Goal: Task Accomplishment & Management: Complete application form

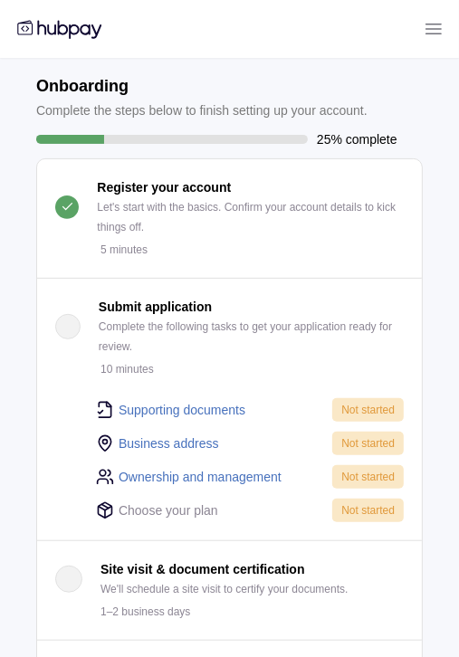
scroll to position [181, 0]
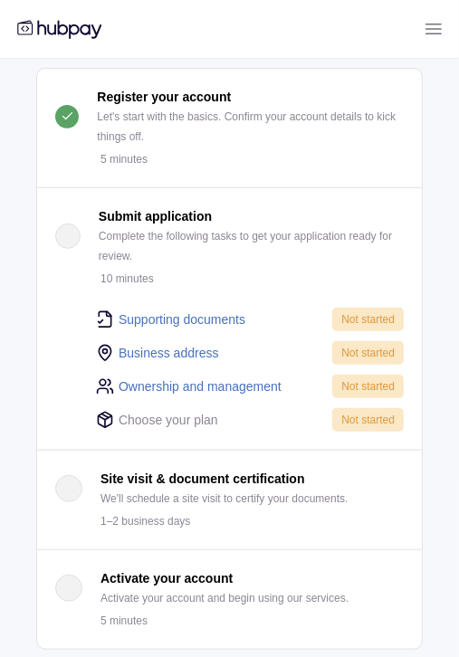
click at [65, 235] on div "button" at bounding box center [67, 235] width 25 height 25
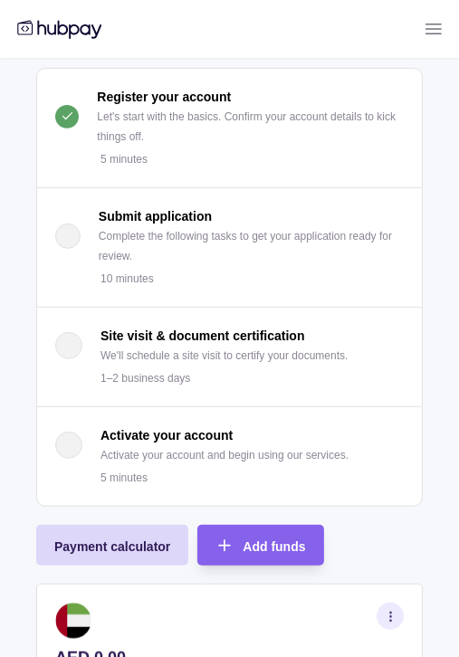
click at [65, 235] on div "button" at bounding box center [67, 235] width 25 height 25
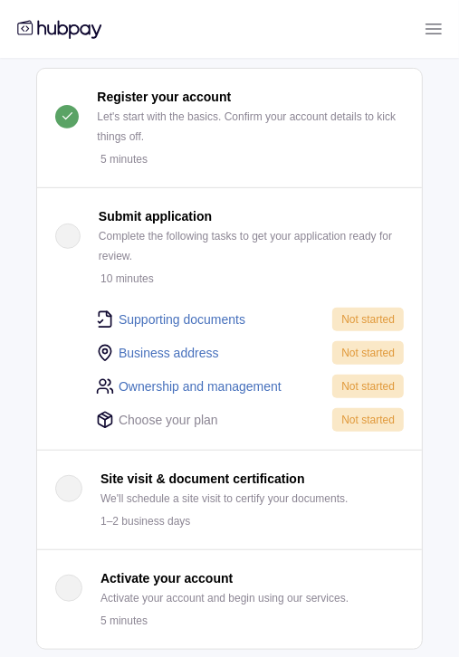
click at [176, 314] on link "Supporting documents" at bounding box center [182, 319] width 127 height 20
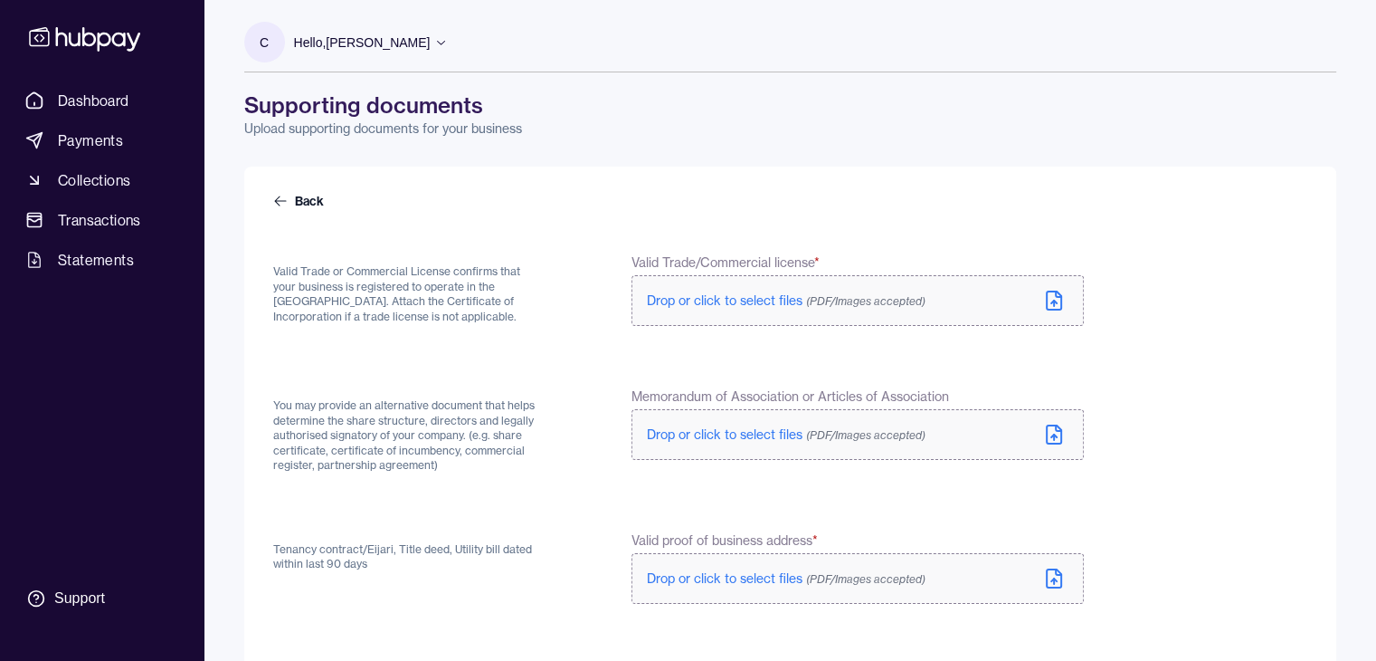
click at [471, 294] on span "Drop or click to select files (PDF/Images accepted)" at bounding box center [786, 300] width 279 height 16
click at [471, 446] on p "Drop or click to select files (PDF/Images accepted)" at bounding box center [786, 438] width 279 height 18
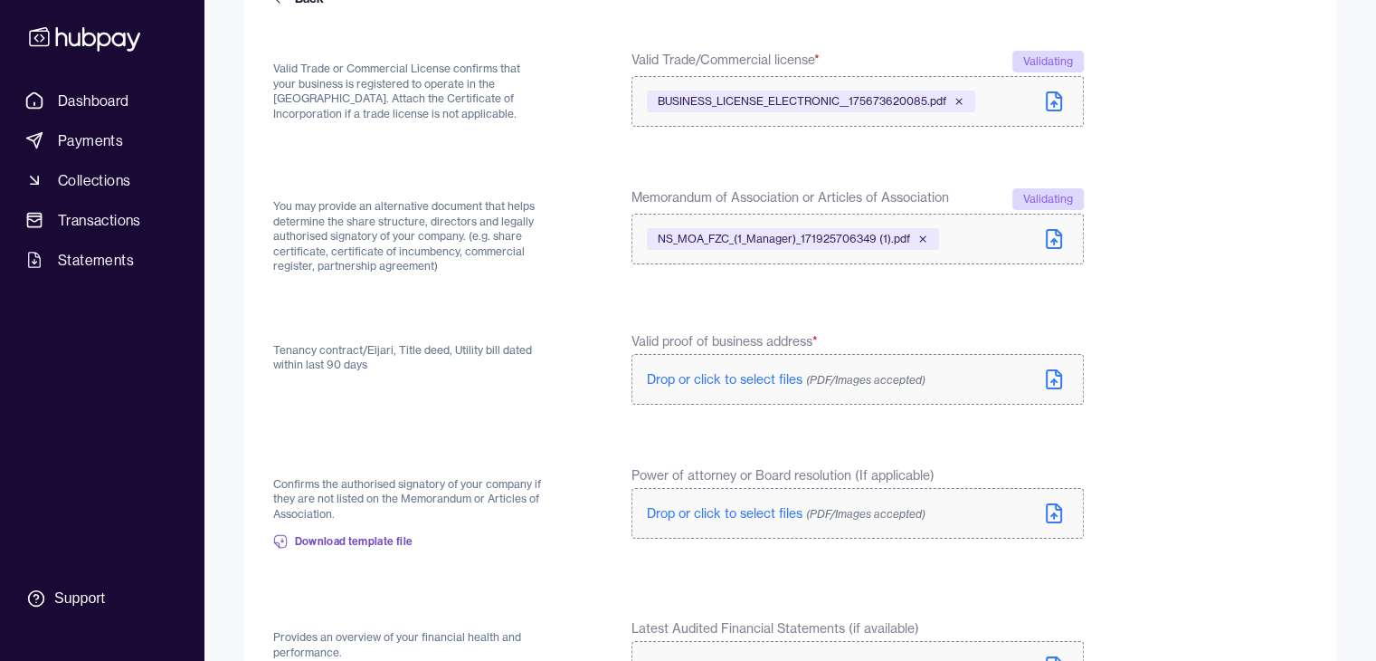
scroll to position [181, 0]
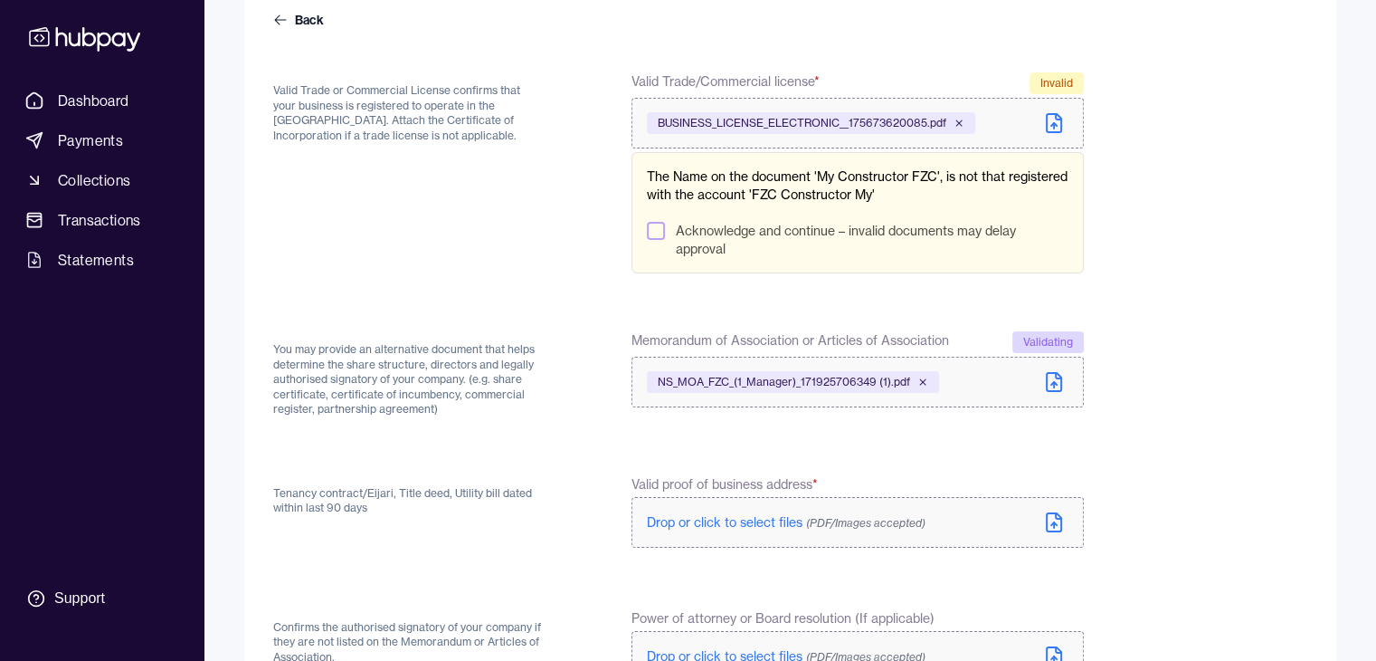
click at [471, 225] on button "Acknowledge and continue – invalid documents may delay approval" at bounding box center [656, 231] width 18 height 18
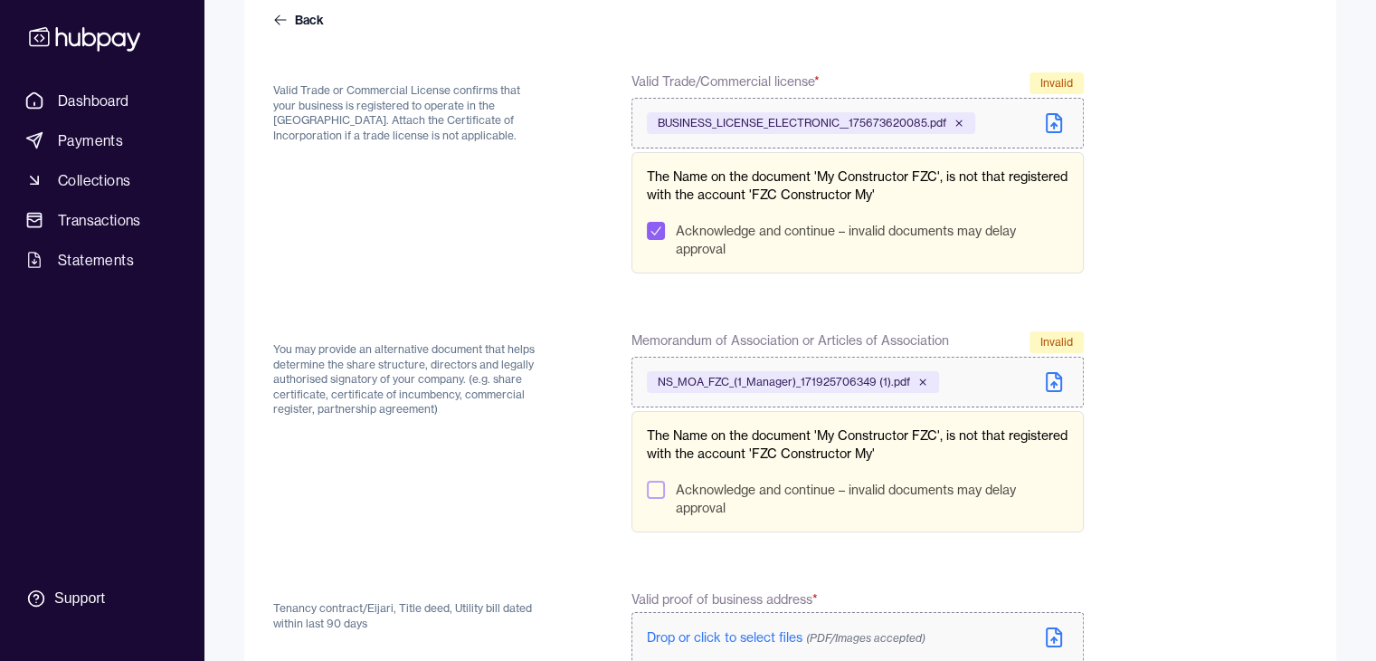
click at [471, 118] on label "BUSINESS_LICENSE_ELECTRONIC__175673620085.pdf" at bounding box center [858, 123] width 452 height 51
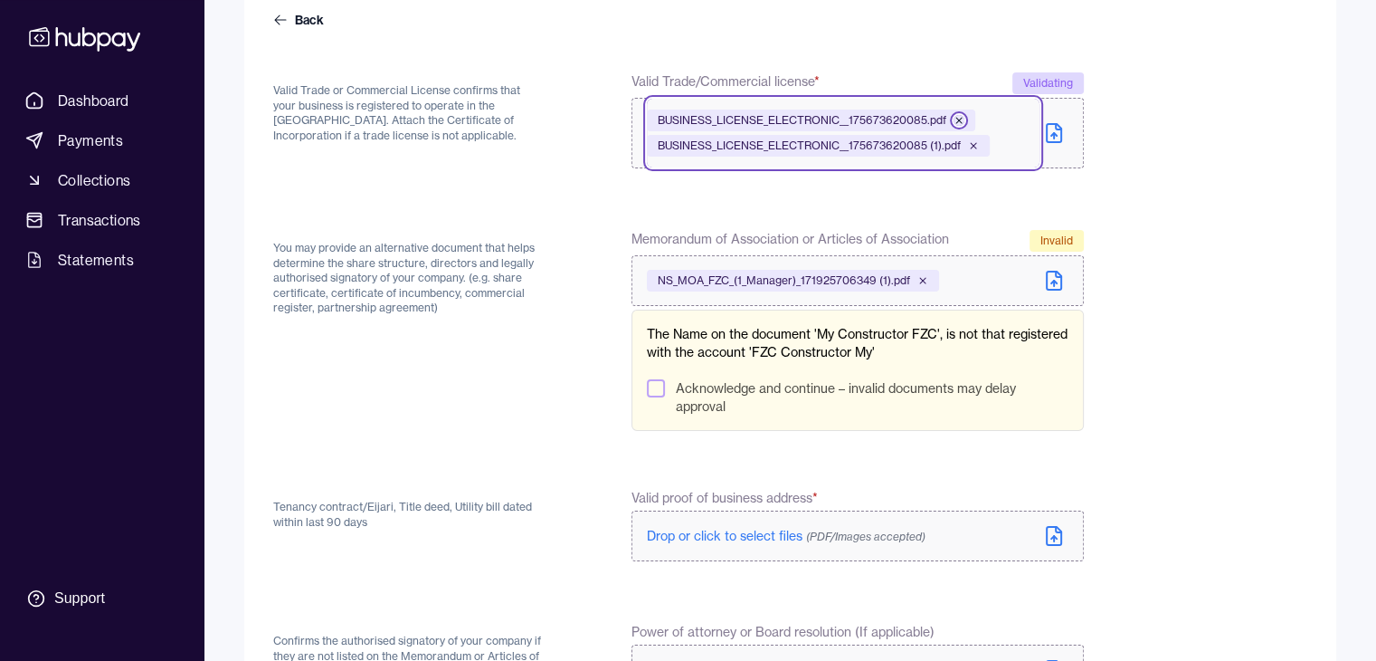
click at [471, 118] on icon at bounding box center [958, 120] width 5 height 5
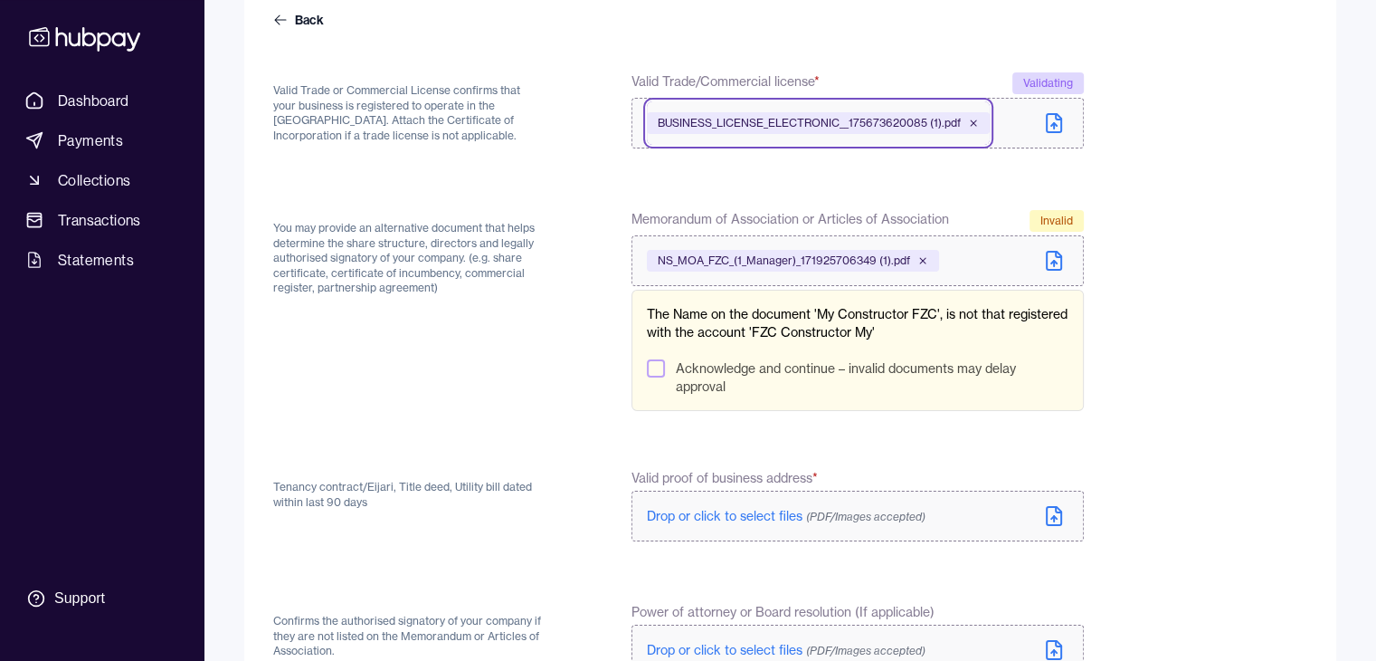
click at [471, 374] on button "Acknowledge and continue – invalid documents may delay approval" at bounding box center [656, 368] width 18 height 18
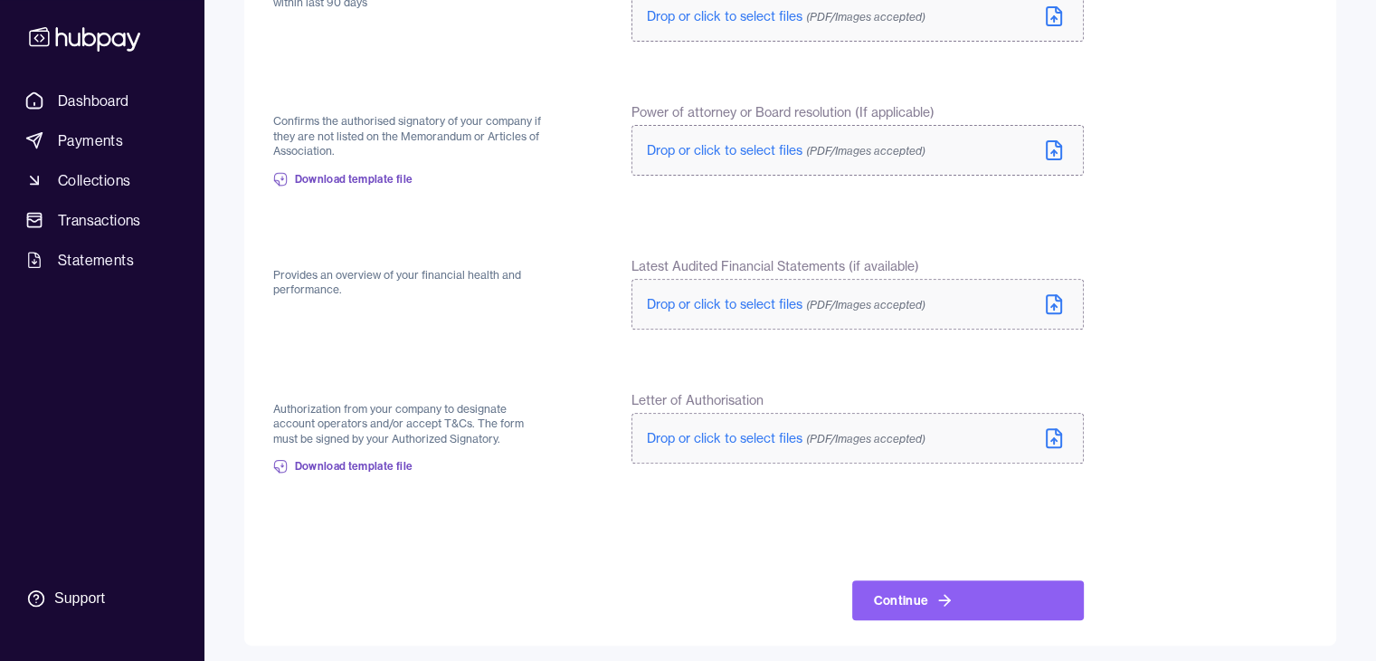
scroll to position [687, 0]
